Goal: Transaction & Acquisition: Book appointment/travel/reservation

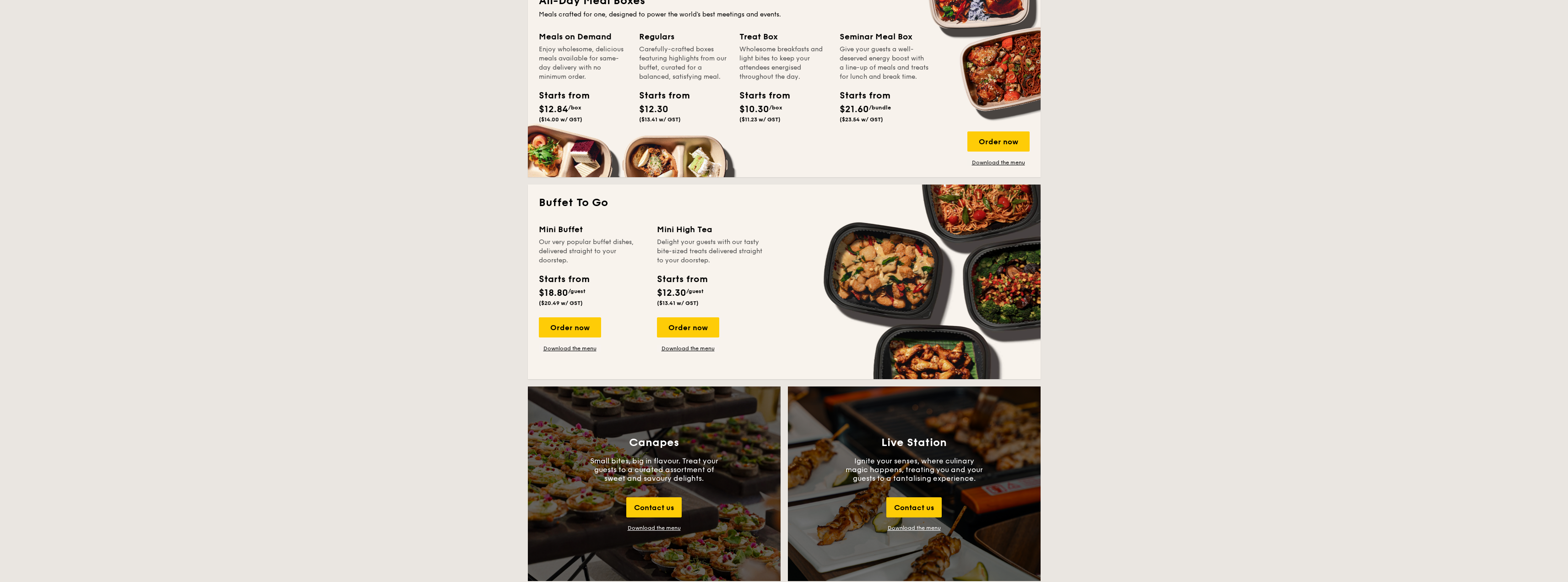
scroll to position [641, 0]
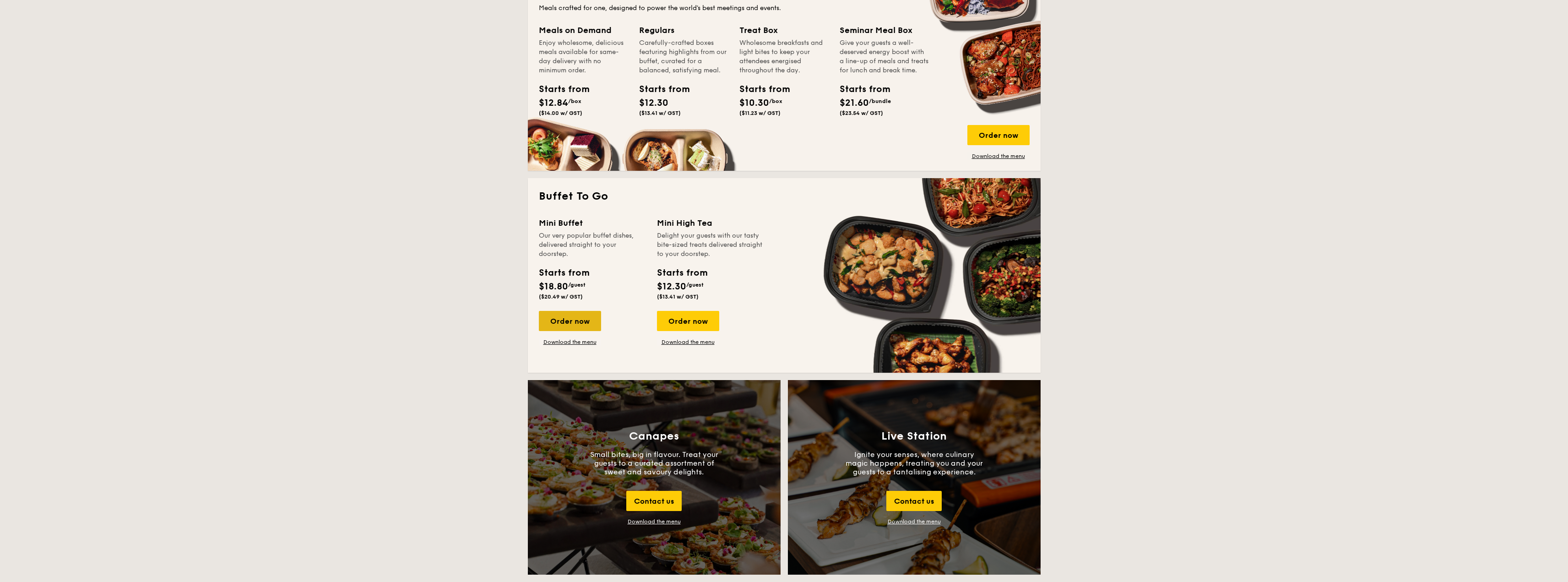
click at [581, 320] on div "Order now" at bounding box center [570, 320] width 63 height 20
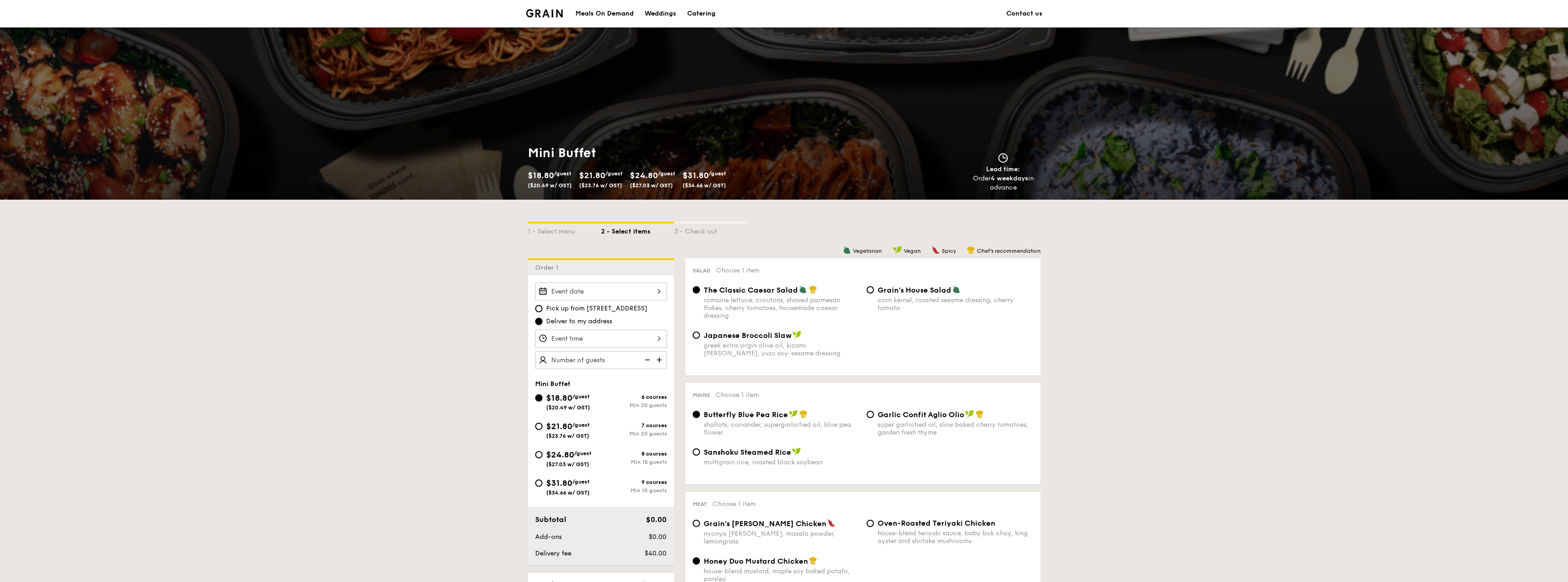
click at [602, 295] on input "Smoked Mesquite Whole Chicken brined in our in-house blend of herbs and spices,…" at bounding box center [601, 291] width 132 height 18
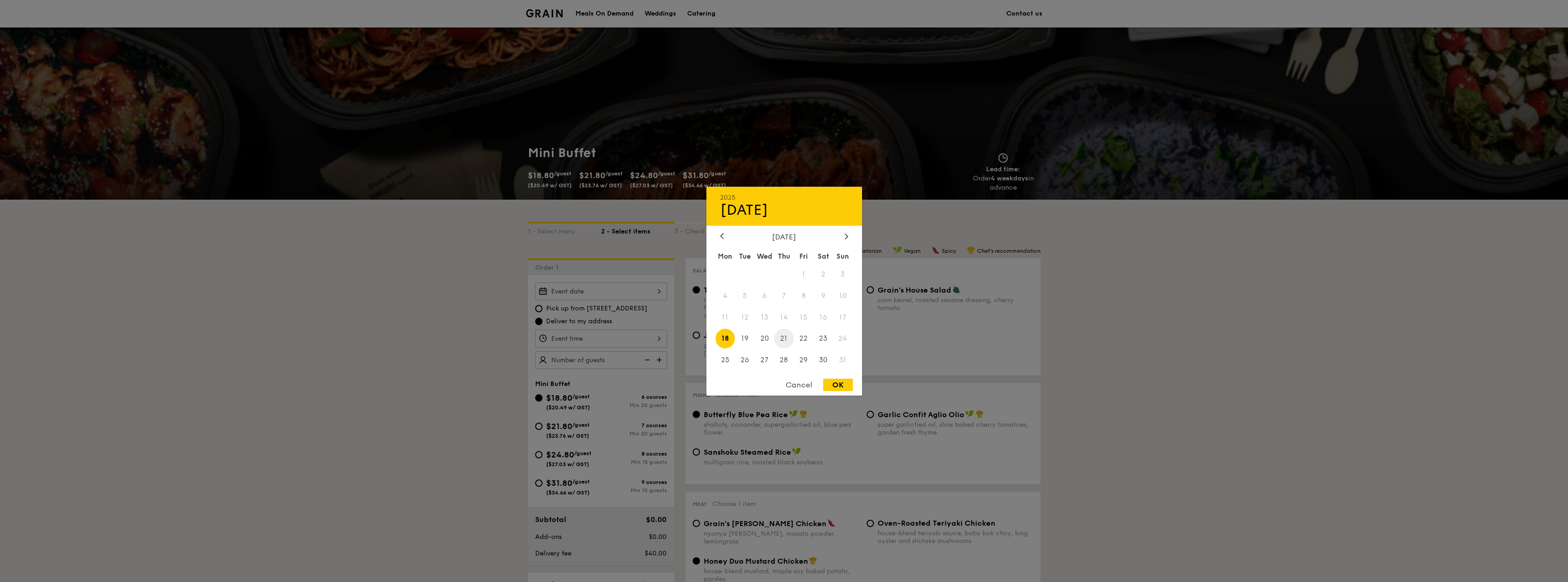
click at [783, 334] on span "21" at bounding box center [783, 339] width 20 height 20
click at [637, 329] on div at bounding box center [784, 291] width 1568 height 582
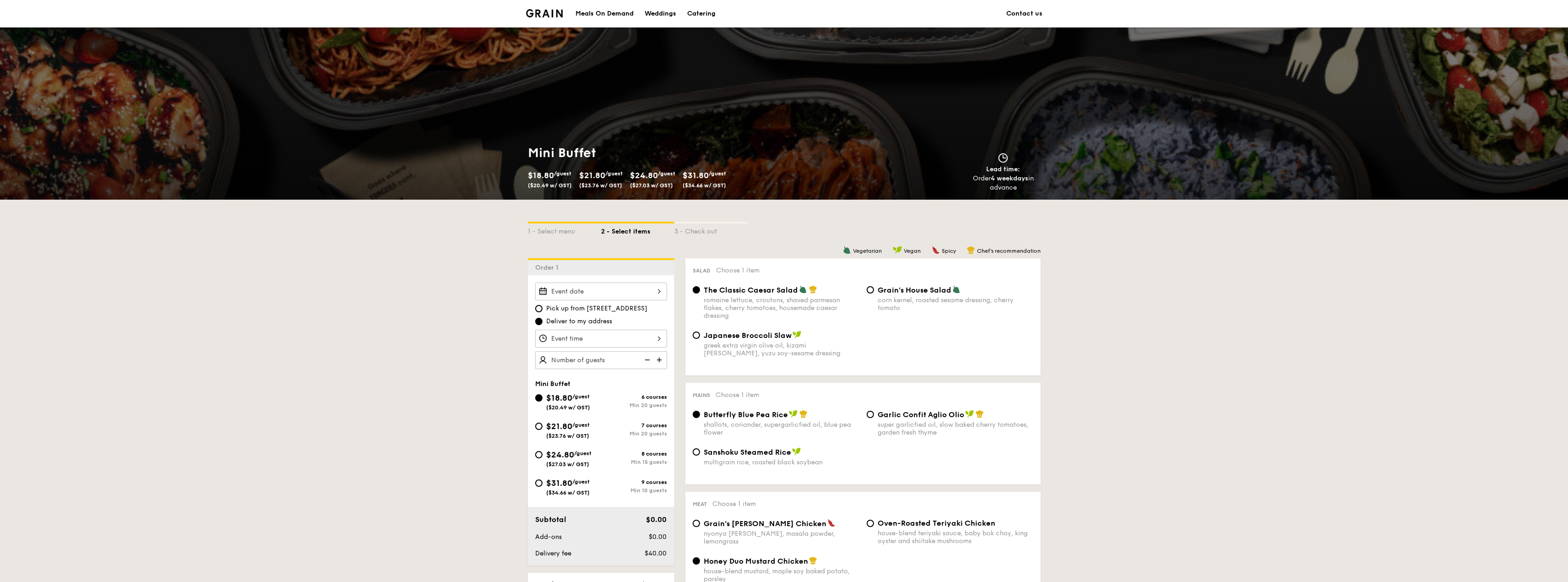
click at [649, 331] on input "Smoked Mesquite Whole Chicken brined in our in-house blend of herbs and spices,…" at bounding box center [601, 339] width 132 height 18
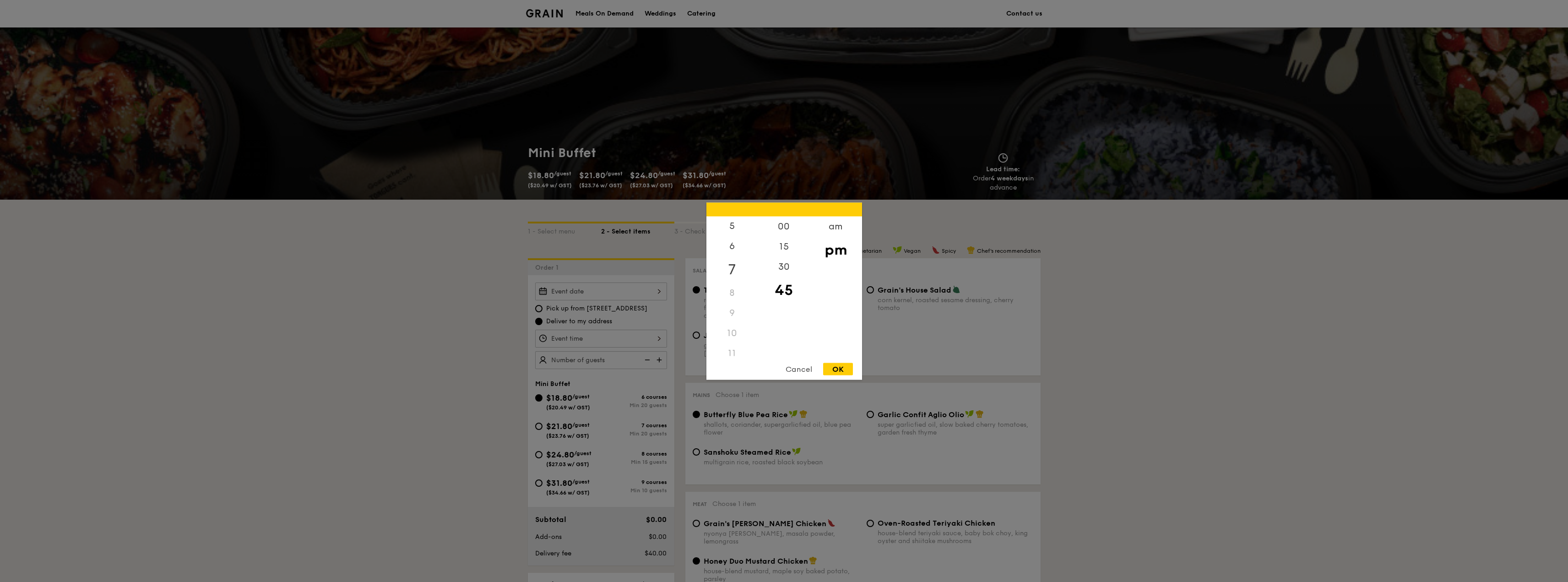
click at [732, 268] on div "7" at bounding box center [732, 269] width 52 height 26
click at [782, 270] on div "30" at bounding box center [783, 269] width 52 height 26
click at [846, 369] on div "OK" at bounding box center [838, 369] width 30 height 13
type input "7:30PM"
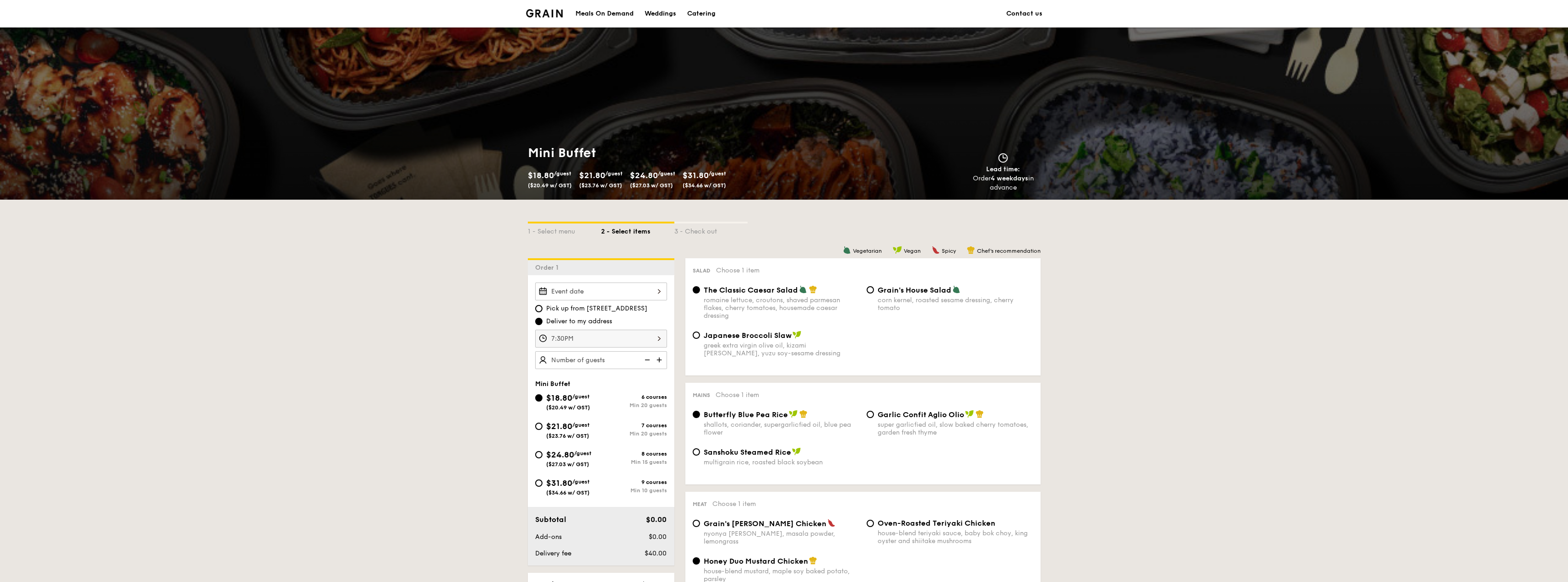
scroll to position [46, 0]
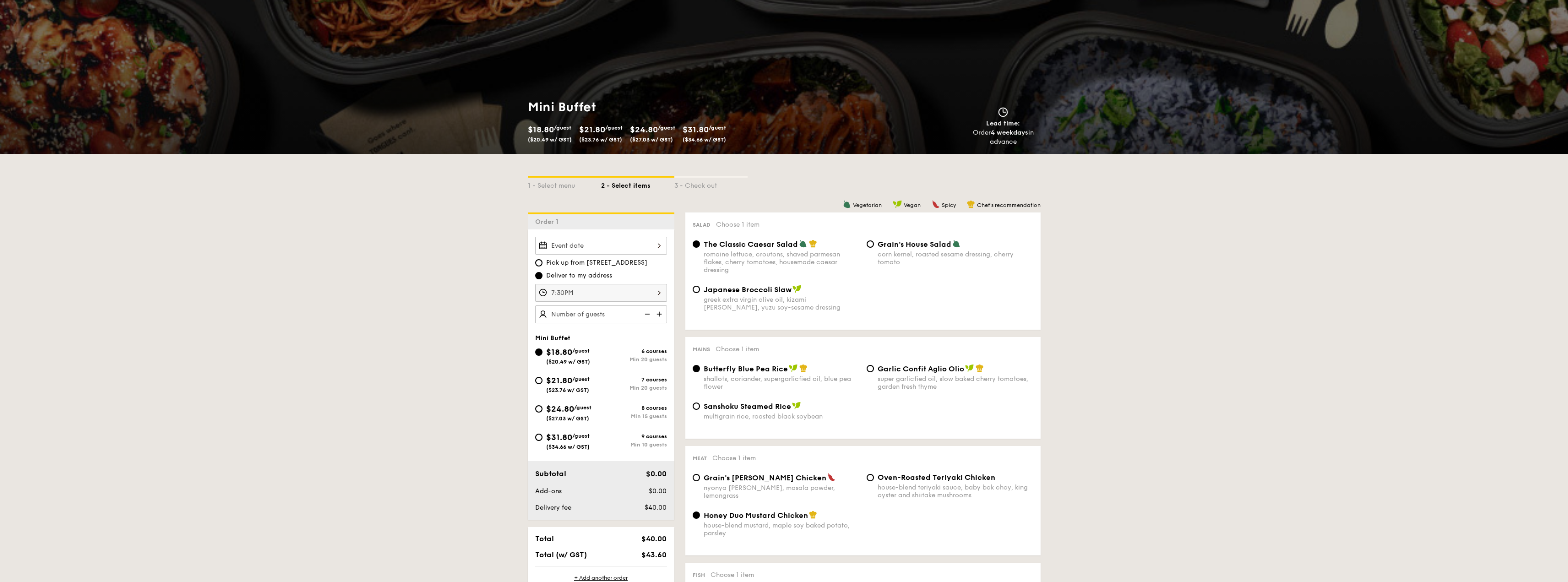
click at [599, 321] on input "text" at bounding box center [601, 314] width 132 height 18
click at [661, 314] on img at bounding box center [660, 314] width 13 height 17
click at [646, 315] on img at bounding box center [646, 314] width 13 height 17
click at [648, 315] on img at bounding box center [646, 314] width 13 height 17
click at [619, 314] on input "20 guests" at bounding box center [601, 314] width 132 height 18
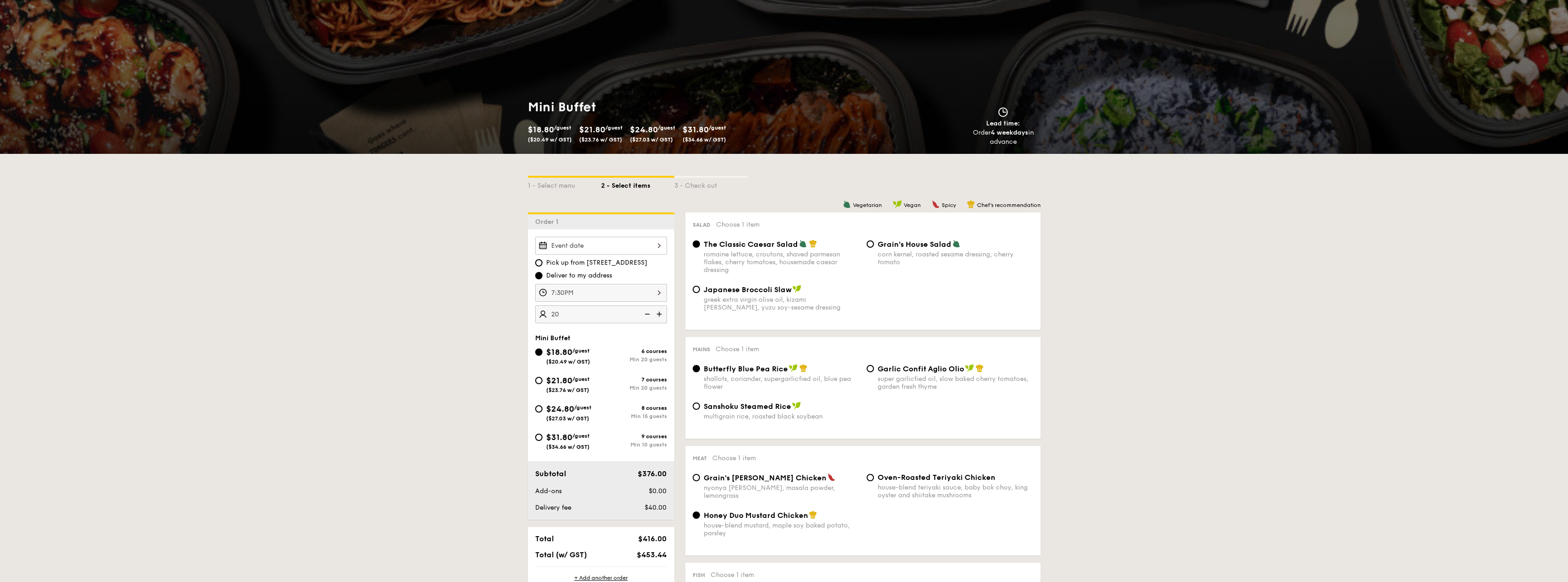
type input "20 guests"
click at [587, 417] on span "($27.03 w/ GST)" at bounding box center [568, 419] width 43 height 6
click at [542, 412] on input "$24.80 /guest ($27.03 w/ GST) 8 courses Min 15 guests" at bounding box center [538, 408] width 7 height 7
radio input "true"
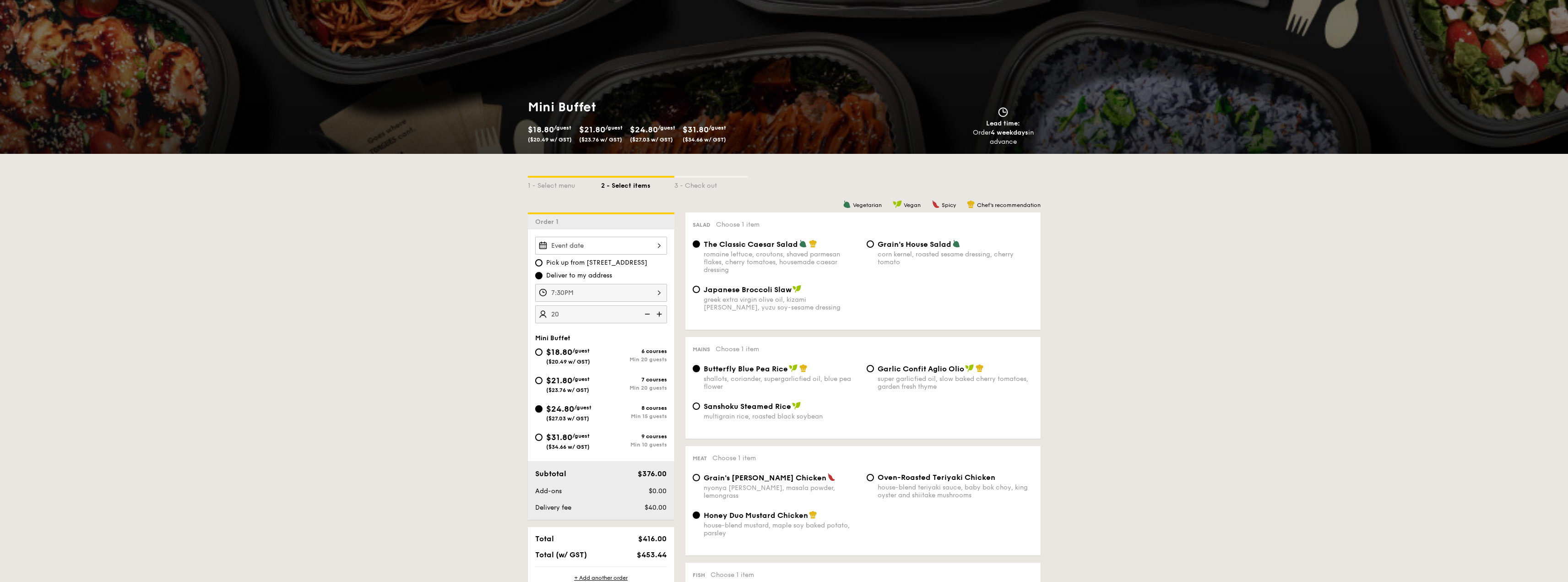
radio input "true"
radio input "false"
radio input "true"
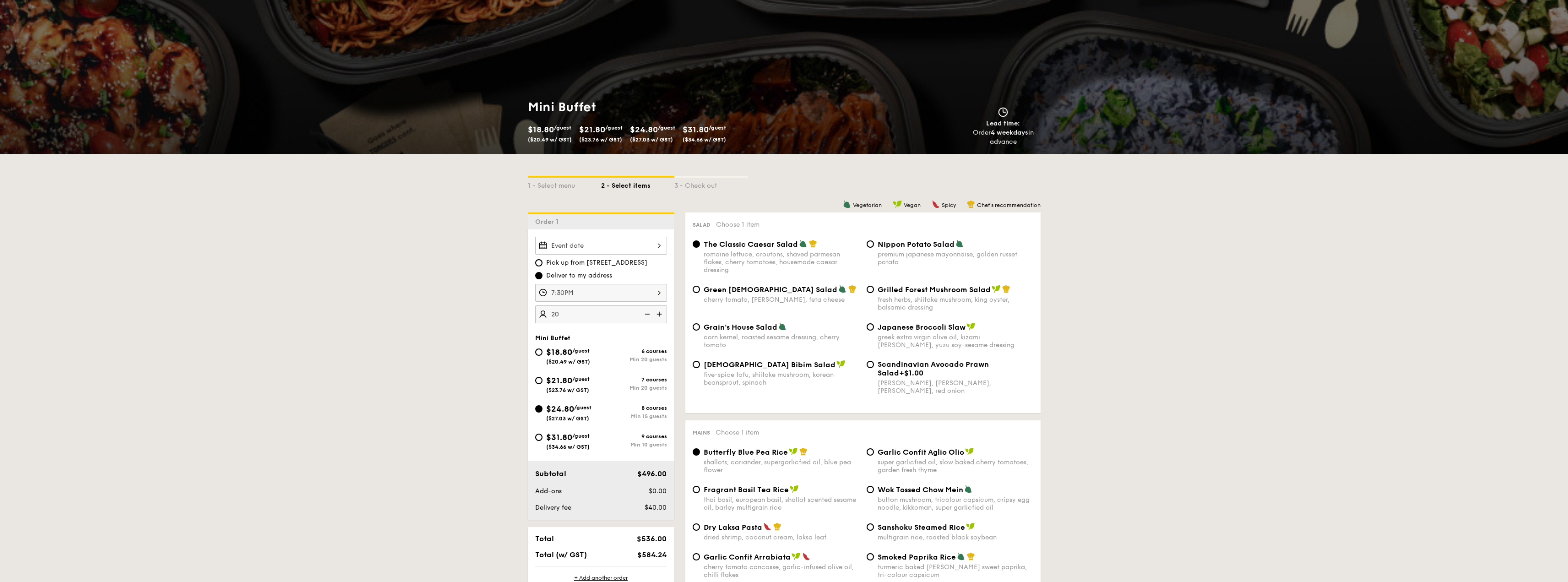
click at [648, 314] on img at bounding box center [646, 314] width 13 height 17
type input "15 guests"
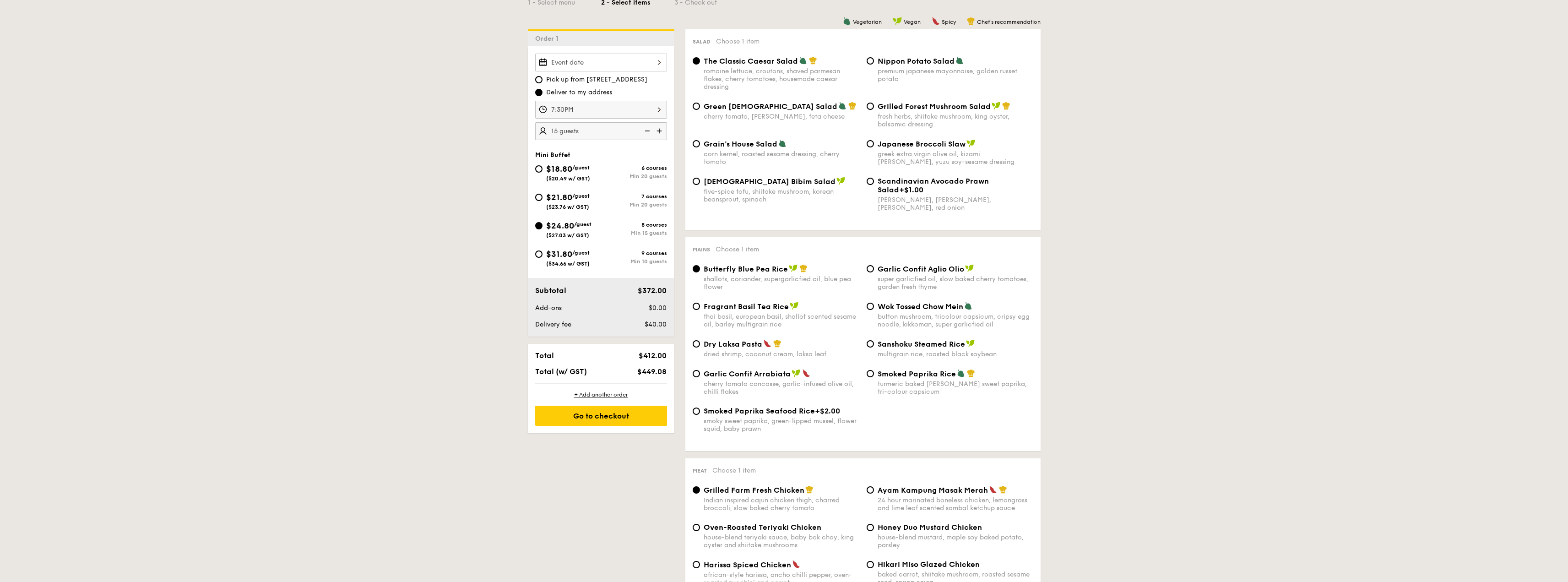
scroll to position [137, 0]
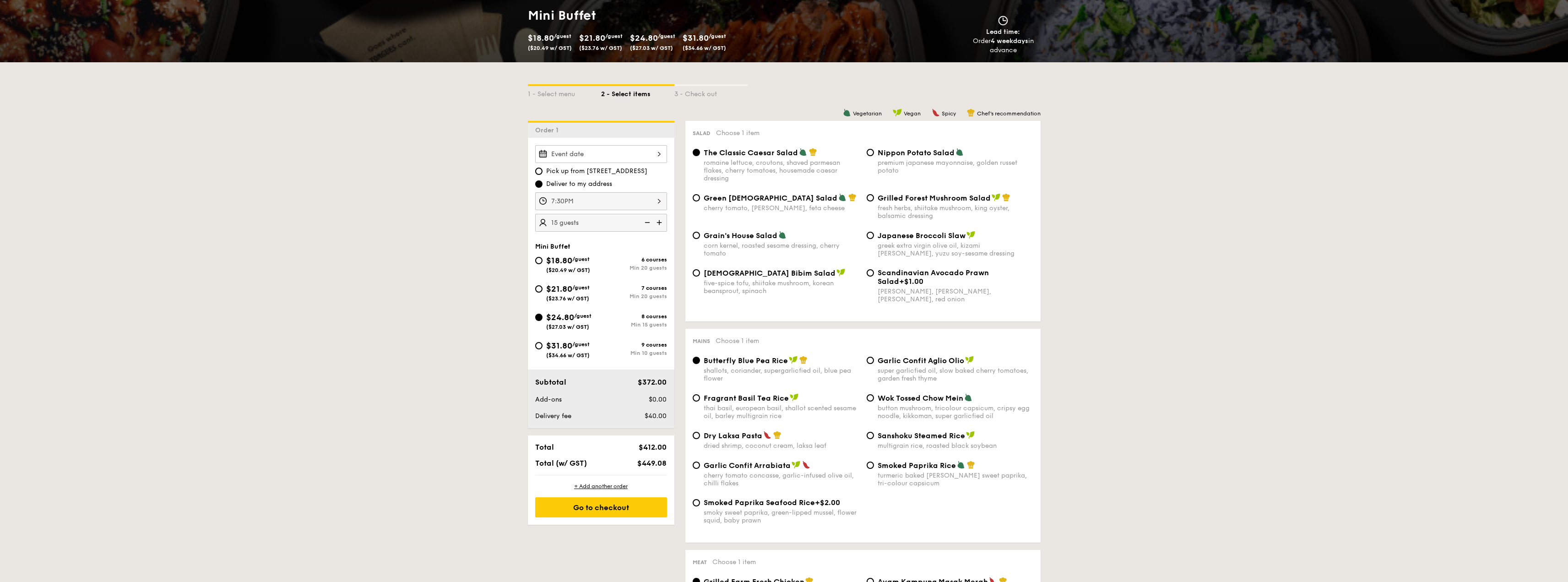
drag, startPoint x: 655, startPoint y: 155, endPoint x: 661, endPoint y: 155, distance: 6.0
click at [661, 155] on input "Smoked Mesquite Whole Chicken brined in our in-house blend of herbs and spices,…" at bounding box center [601, 154] width 132 height 18
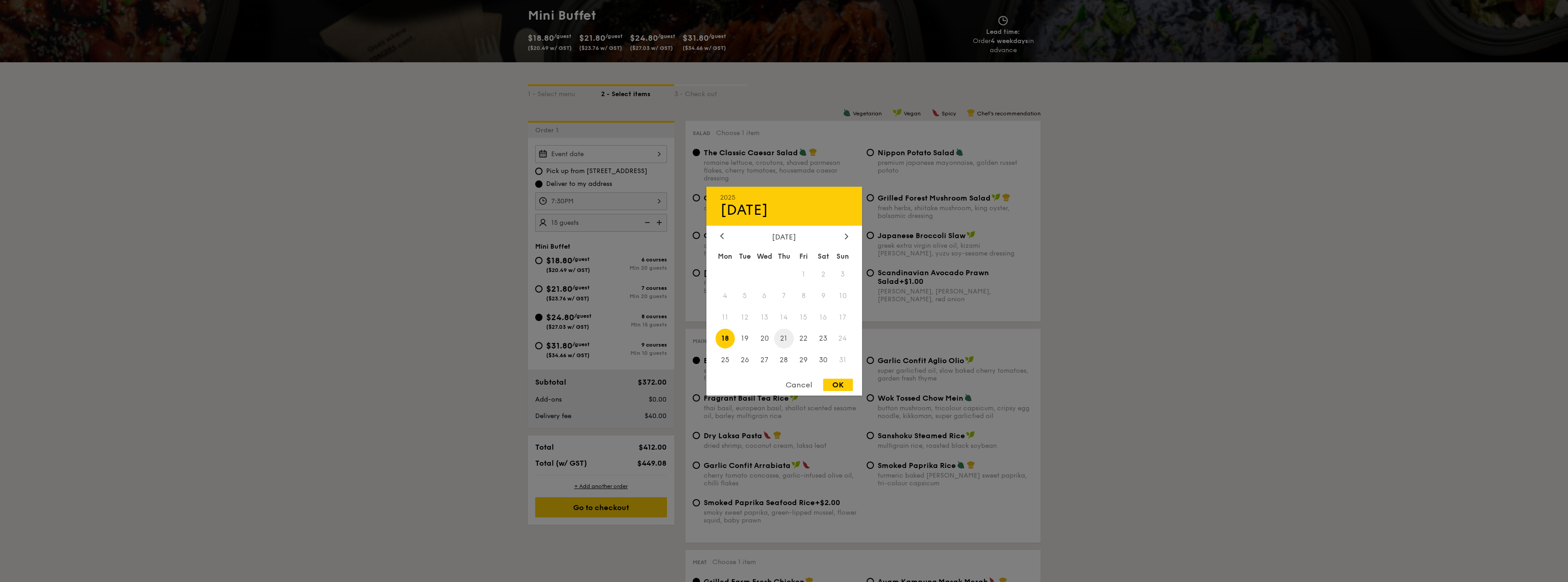
click at [789, 339] on span "21" at bounding box center [783, 339] width 20 height 20
click at [841, 386] on div "OK" at bounding box center [838, 385] width 30 height 13
type input "[DATE]"
